Goal: Check status: Check status

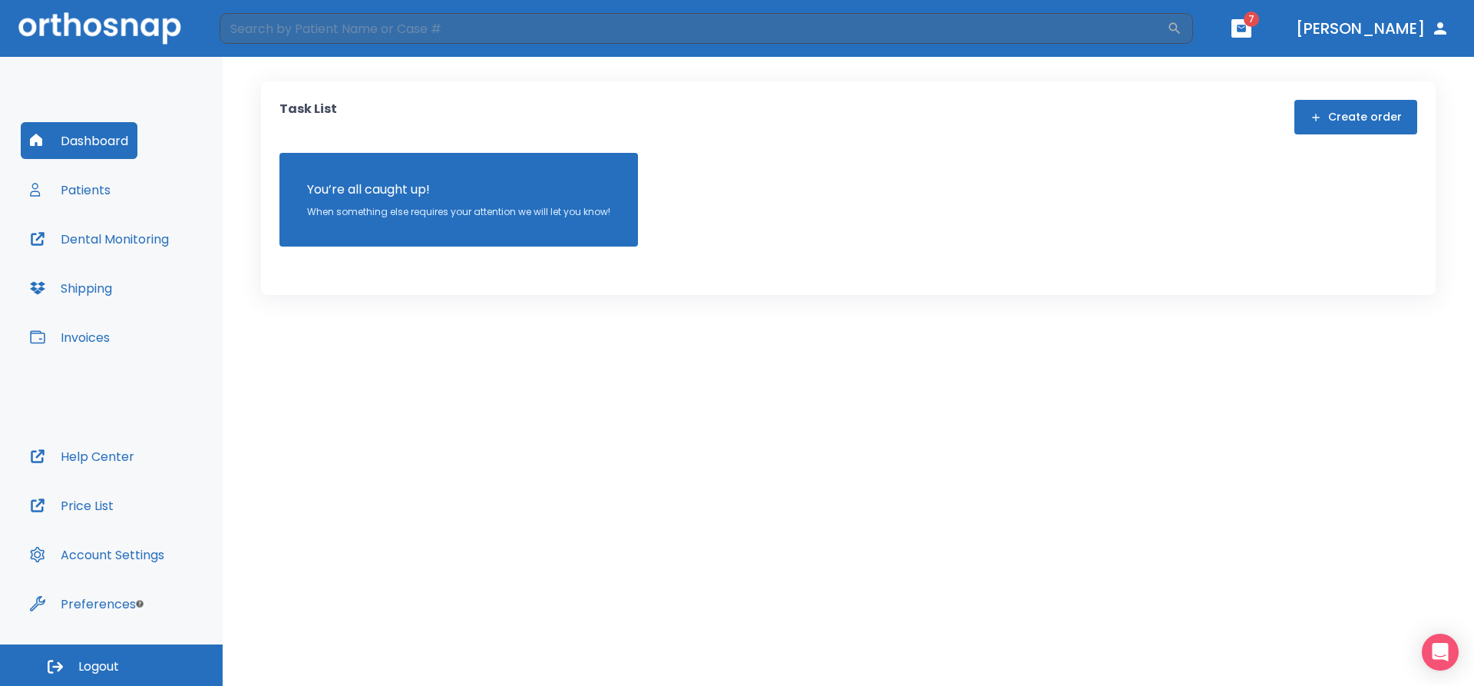
click at [91, 190] on button "Patients" at bounding box center [70, 189] width 99 height 37
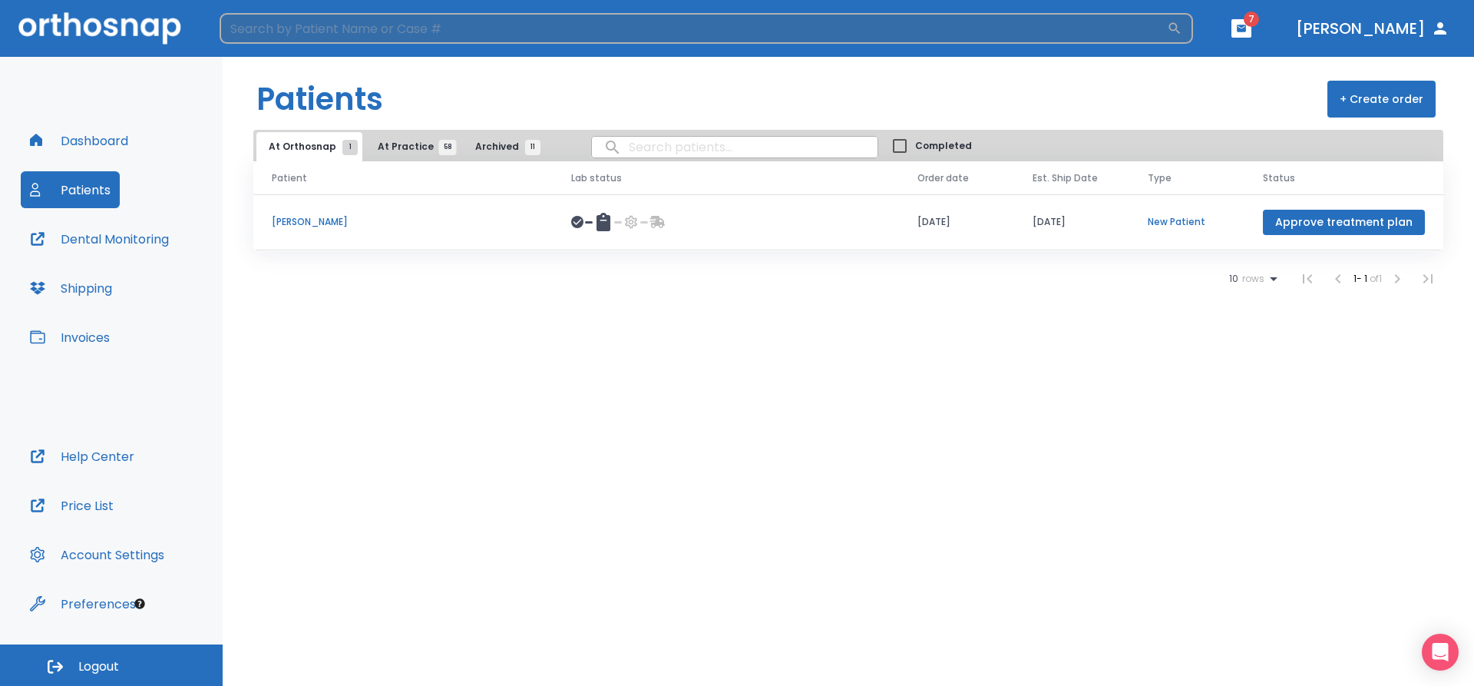
click at [356, 35] on input "search" at bounding box center [694, 28] width 948 height 31
type input "[PERSON_NAME]"
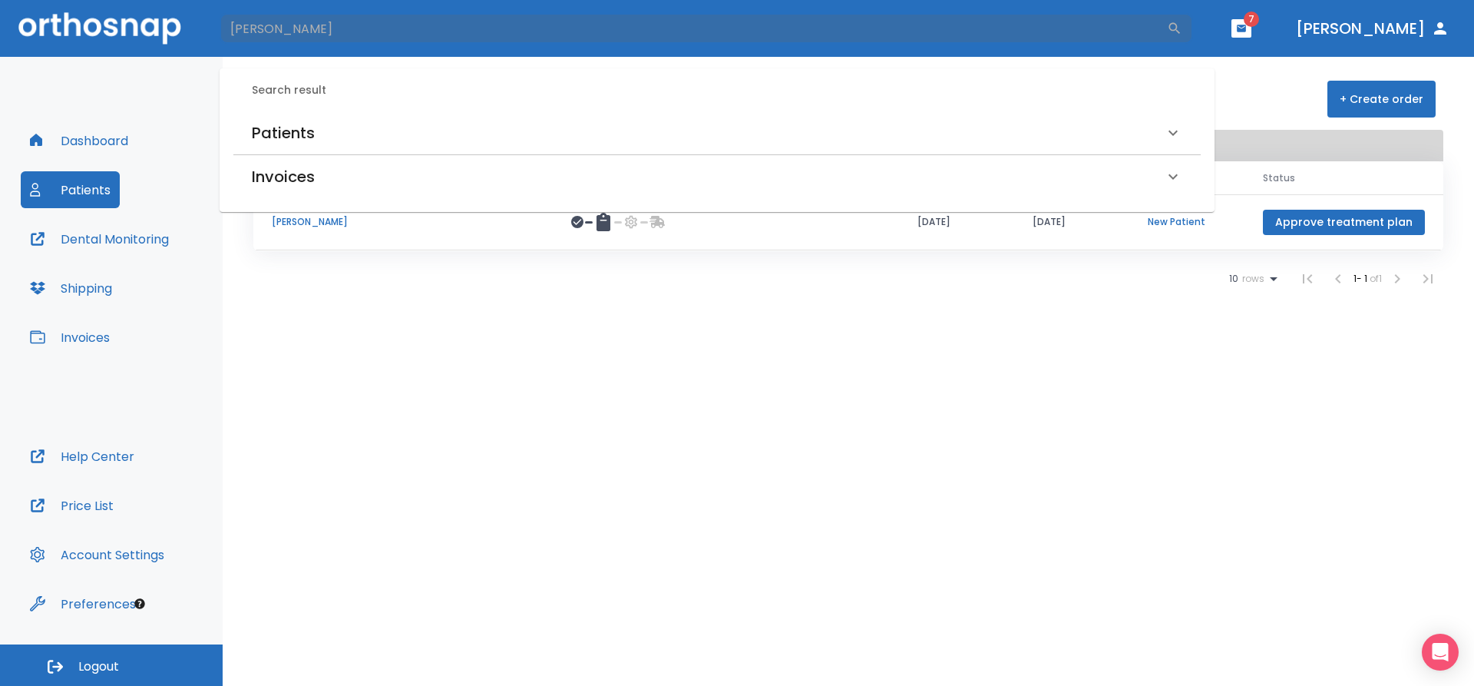
click at [268, 131] on h6 "Patients" at bounding box center [283, 133] width 63 height 25
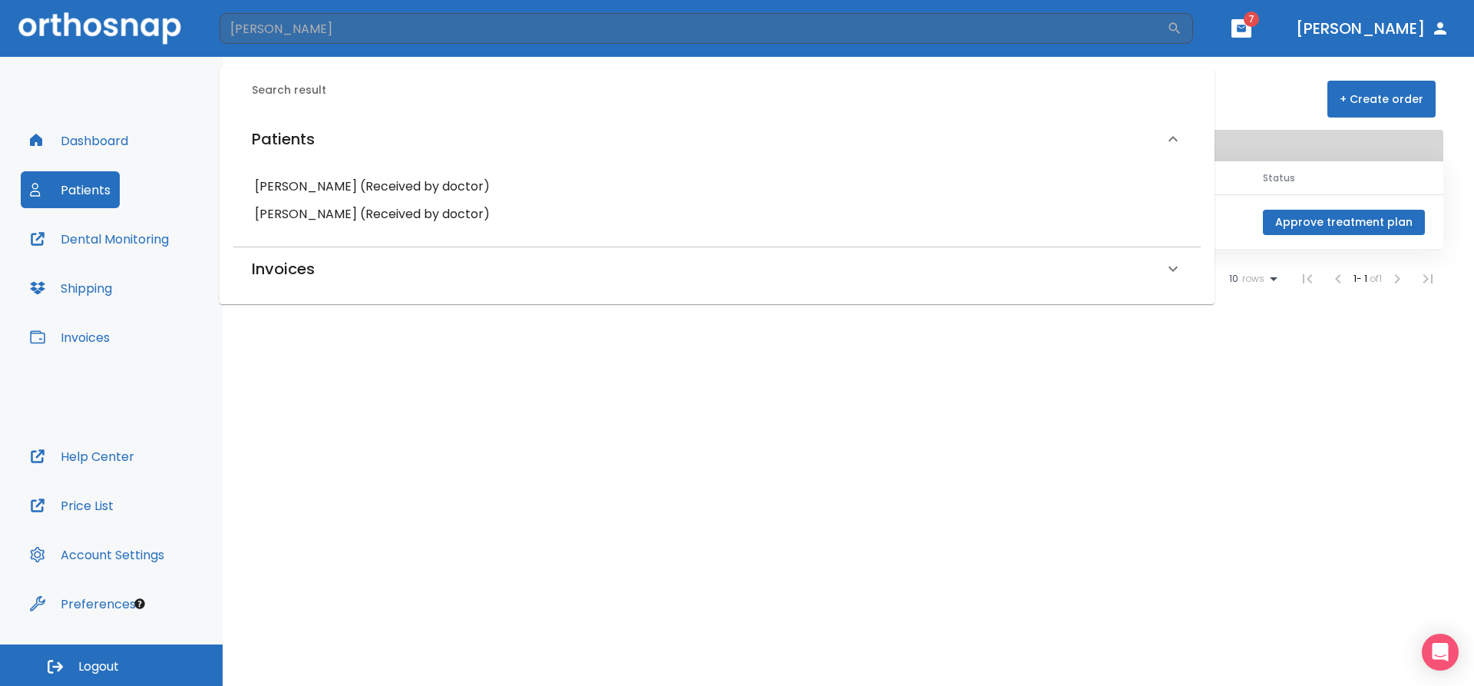
click at [305, 213] on h6 "[PERSON_NAME] (Received by doctor)" at bounding box center [717, 214] width 925 height 22
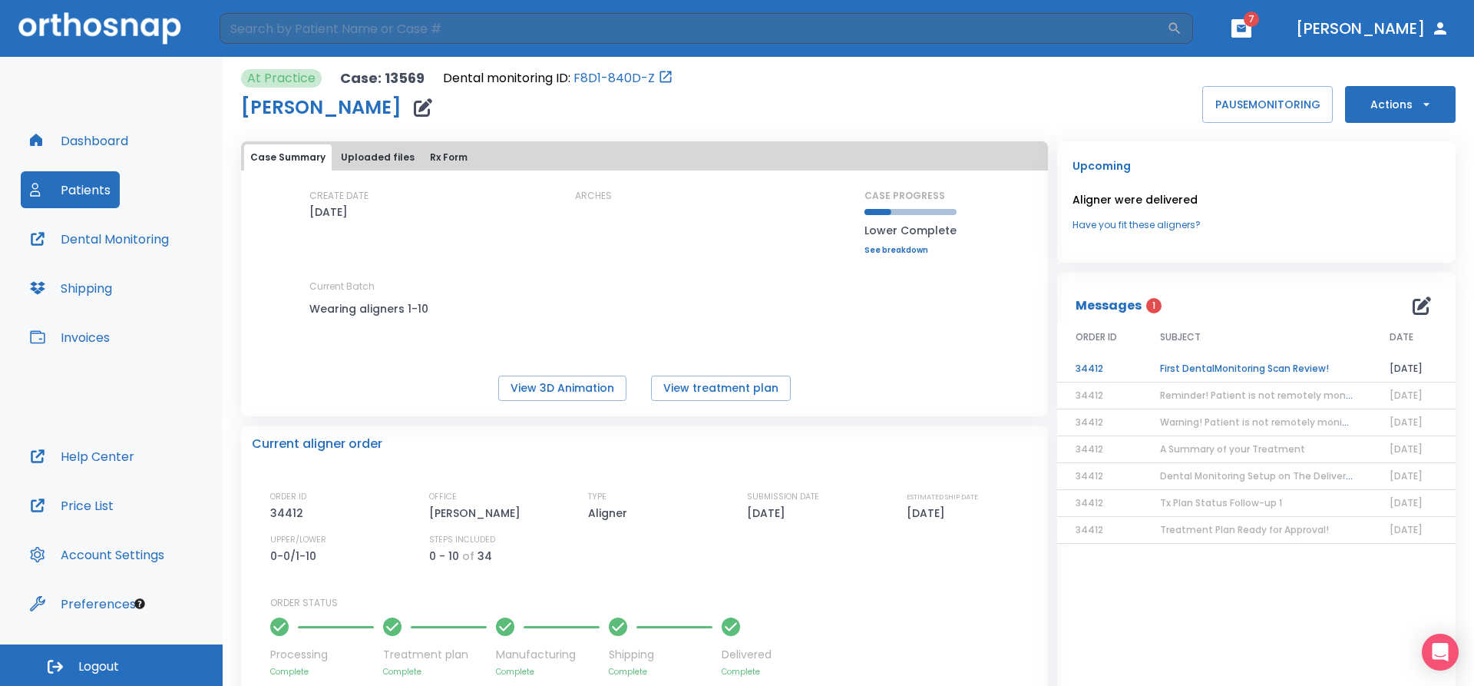
click at [1252, 367] on td "First DentalMonitoring Scan Review!" at bounding box center [1257, 369] width 230 height 27
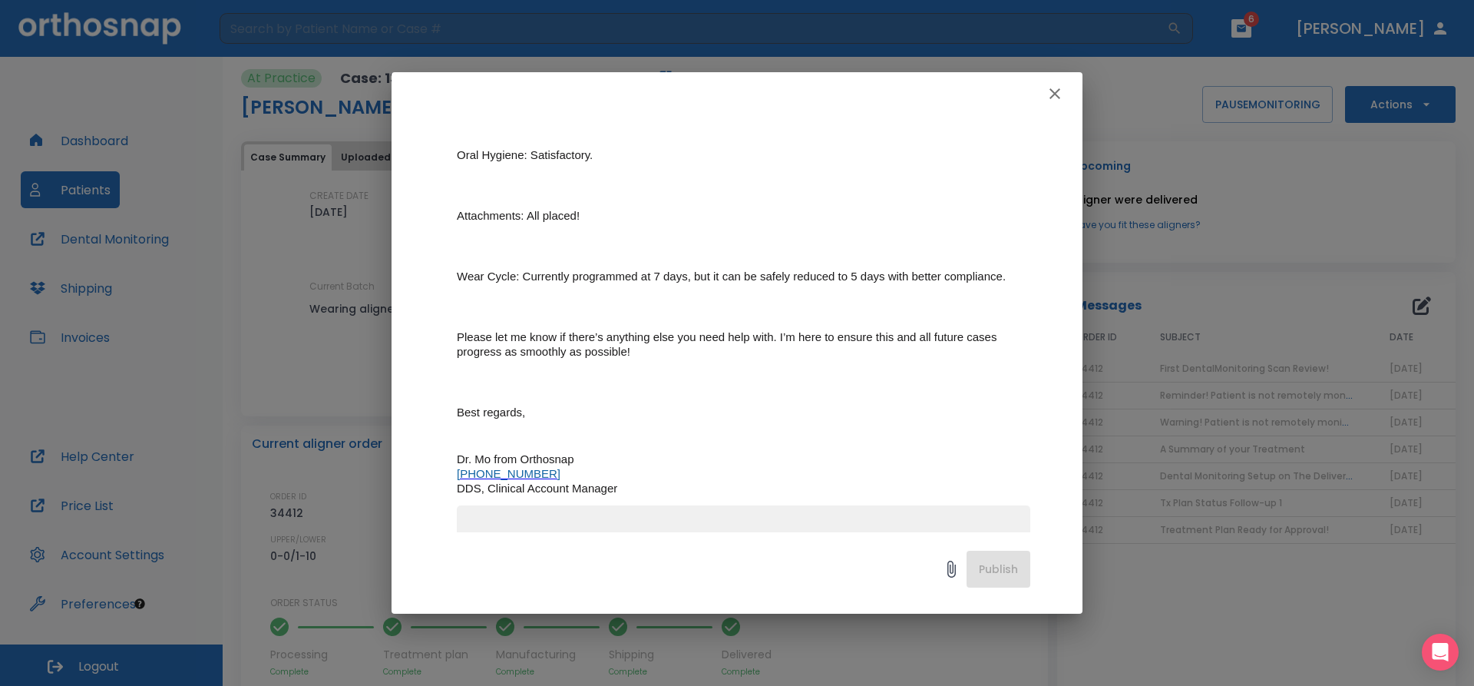
scroll to position [318, 0]
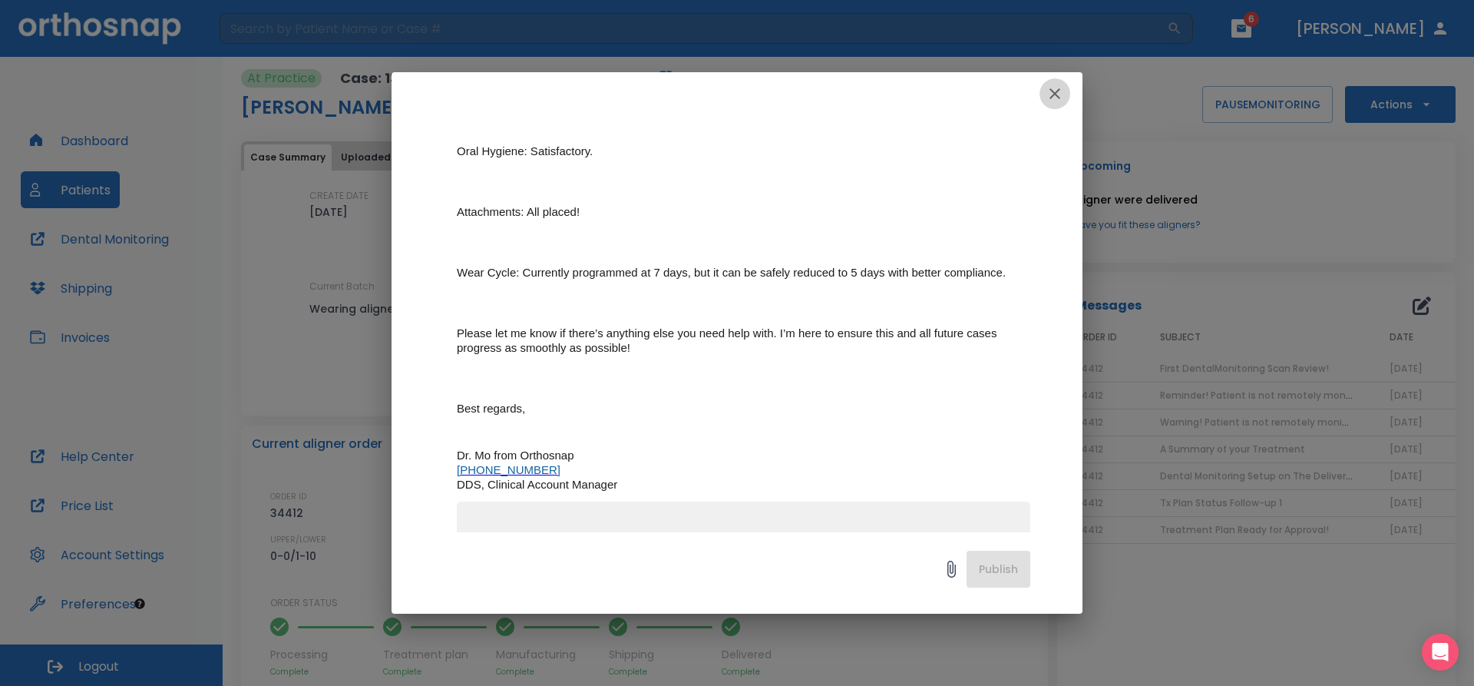
click at [1054, 90] on icon "button" at bounding box center [1055, 93] width 18 height 18
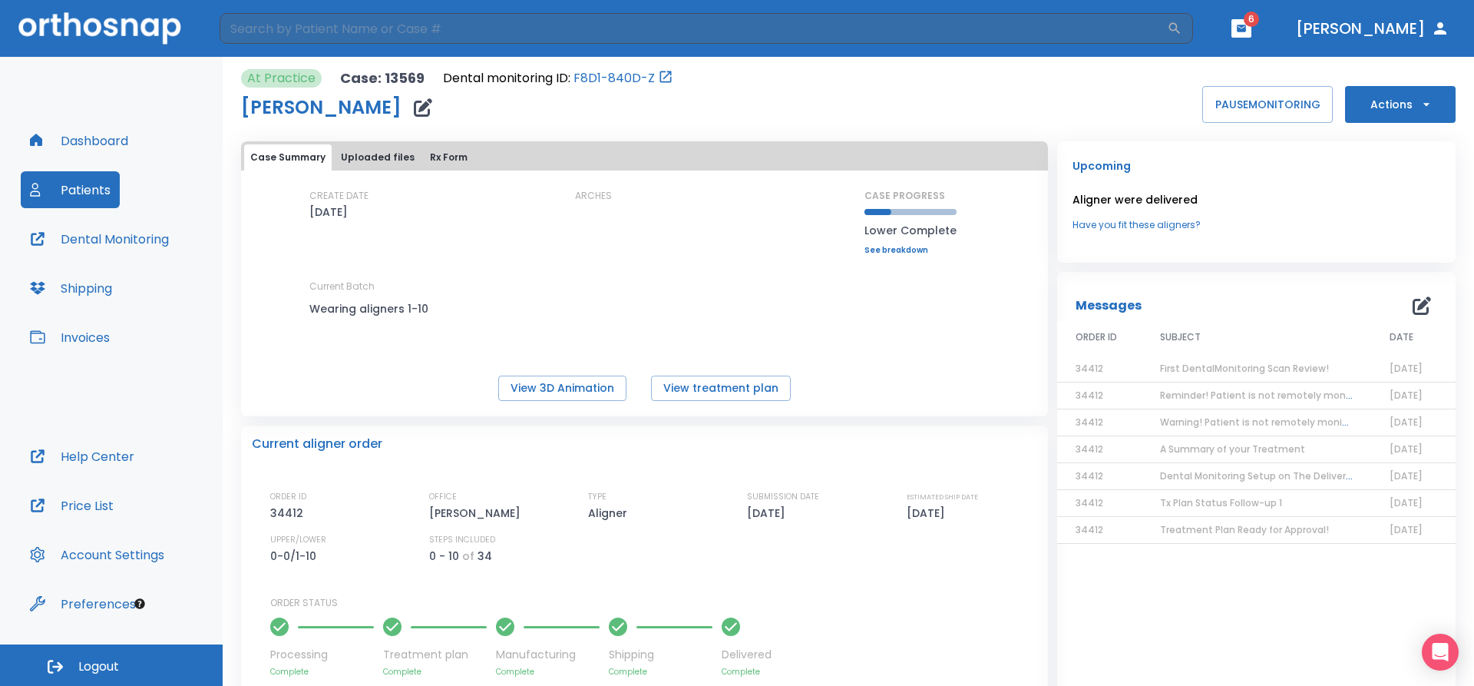
click at [116, 237] on button "Dental Monitoring" at bounding box center [99, 238] width 157 height 37
click at [1269, 448] on span "A Summary of your Treatment" at bounding box center [1232, 448] width 145 height 13
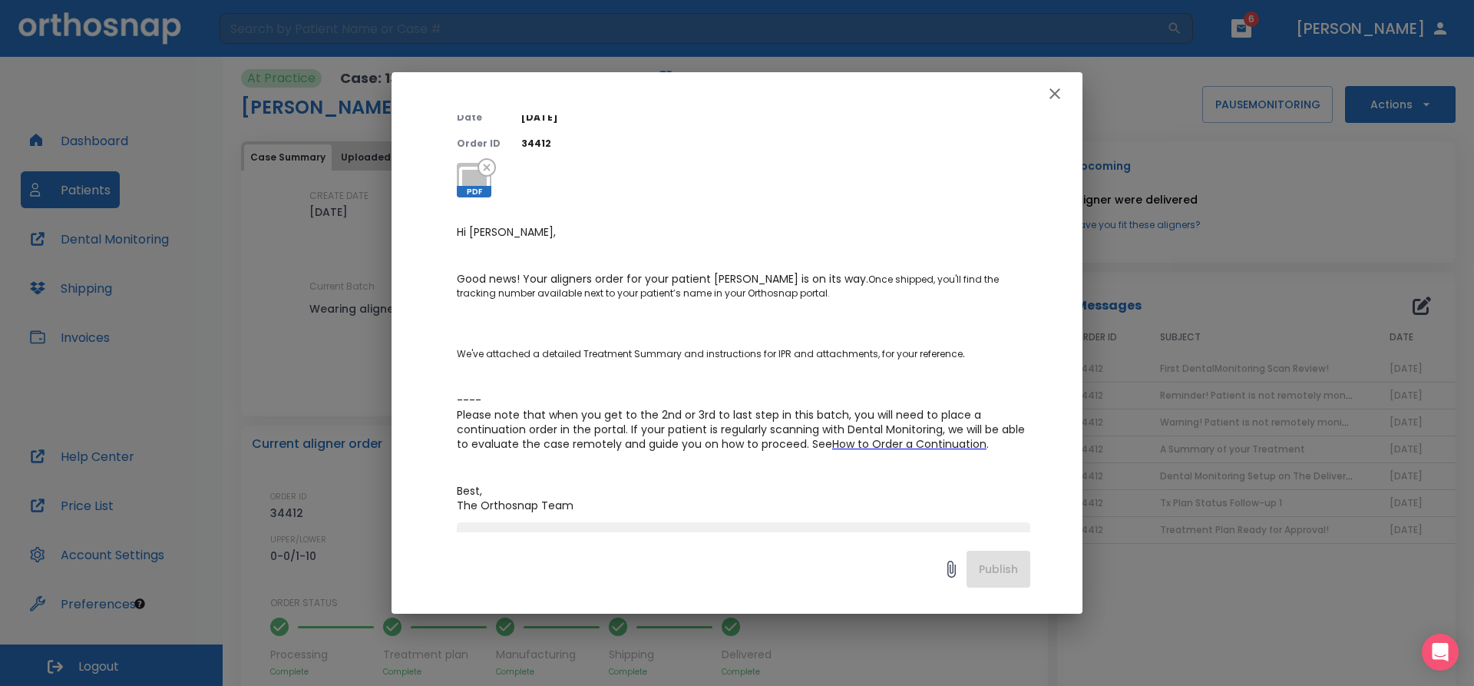
scroll to position [0, 0]
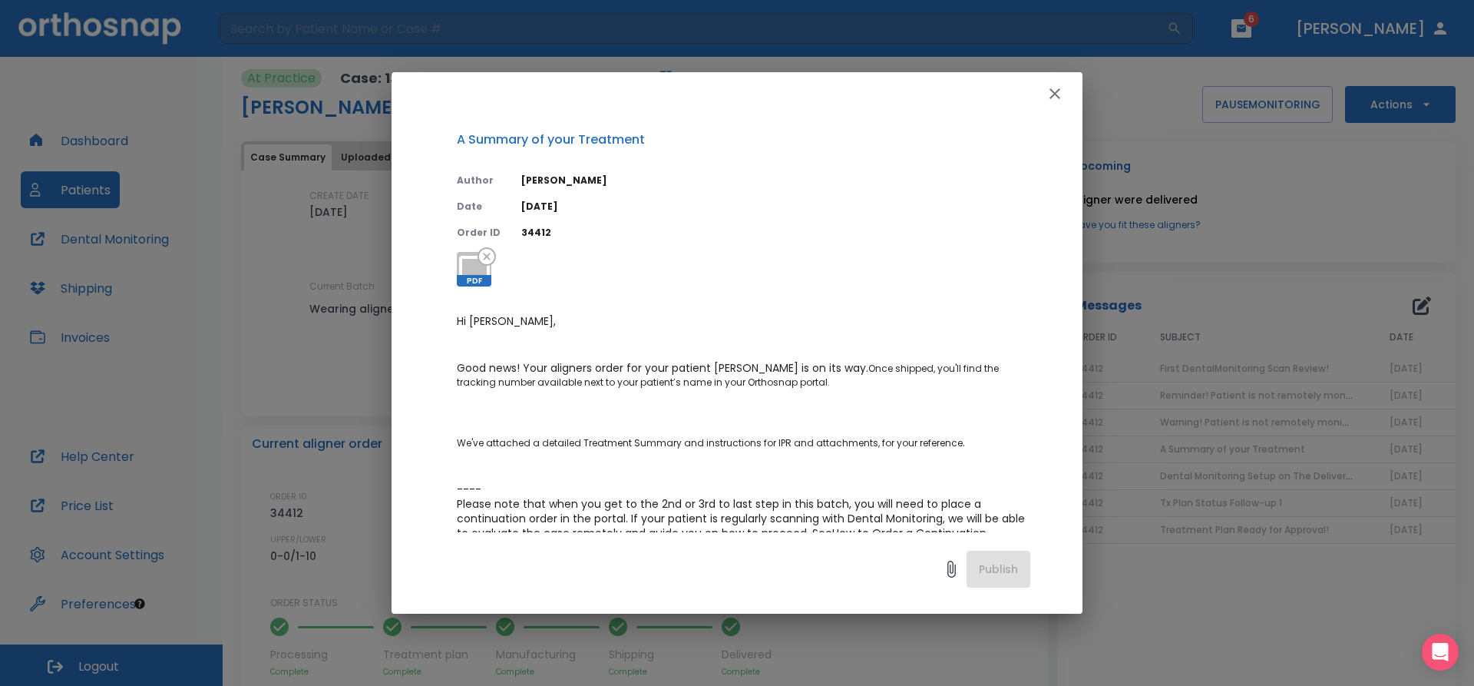
click at [469, 272] on icon at bounding box center [474, 269] width 37 height 37
click at [1057, 92] on icon "button" at bounding box center [1055, 93] width 11 height 11
